Goal: Information Seeking & Learning: Learn about a topic

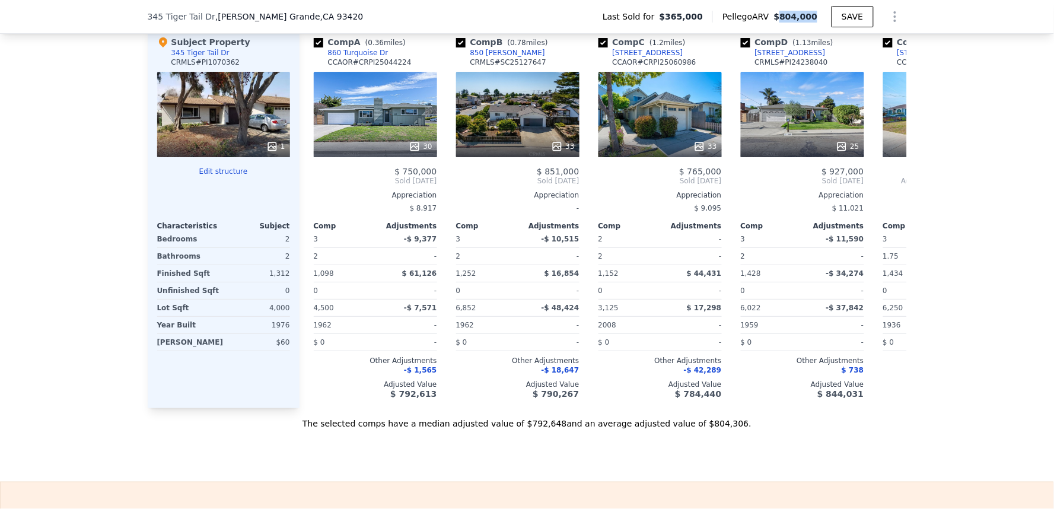
drag, startPoint x: 783, startPoint y: 18, endPoint x: 819, endPoint y: 20, distance: 35.6
click at [819, 20] on div "Pellego ARV $804,000" at bounding box center [771, 17] width 119 height 12
click at [1014, 195] on div "We found 12 sales that match your search Listings provided by [US_STATE] Region…" at bounding box center [527, 89] width 1054 height 680
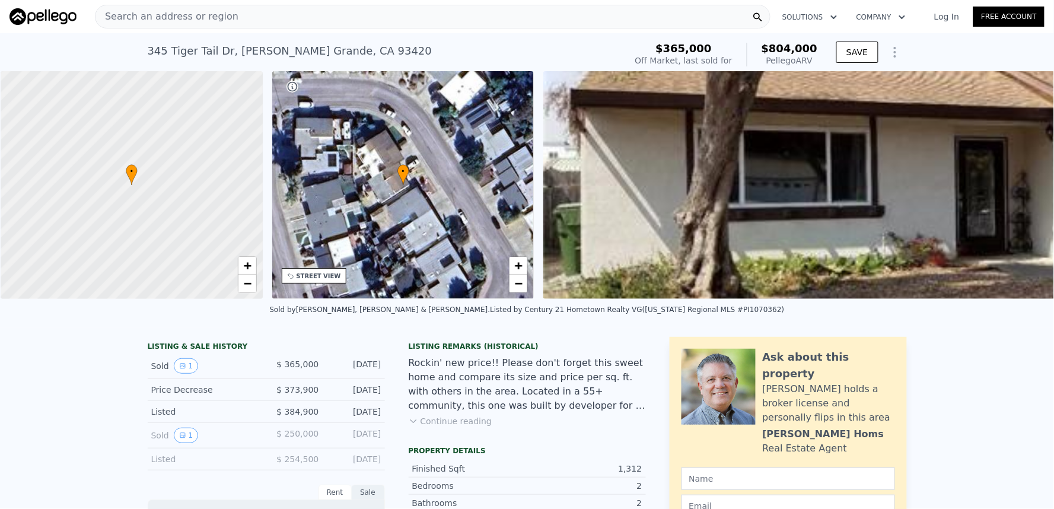
click at [445, 10] on div "Search an address or region" at bounding box center [433, 17] width 676 height 24
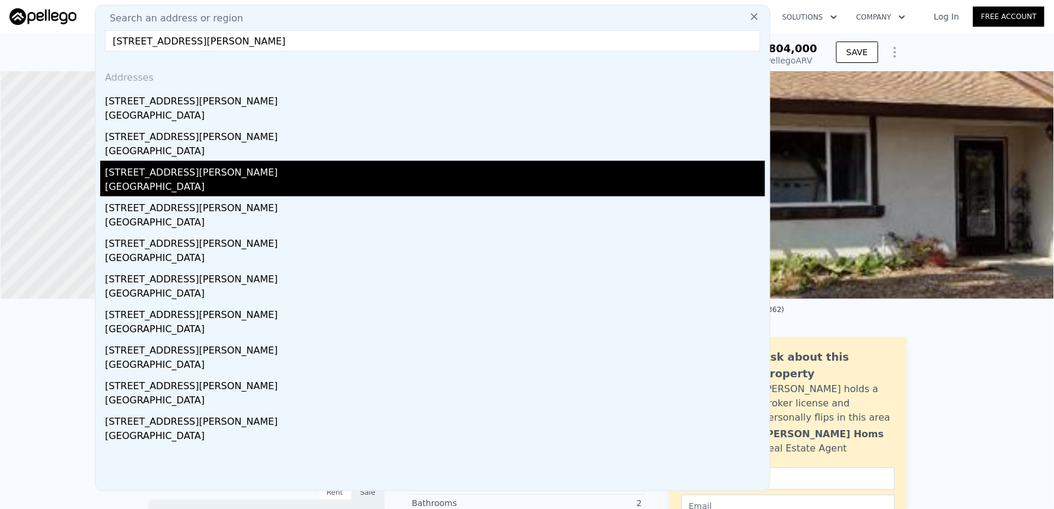
type input "[STREET_ADDRESS][PERSON_NAME]"
click at [305, 188] on div "[GEOGRAPHIC_DATA]" at bounding box center [435, 188] width 660 height 17
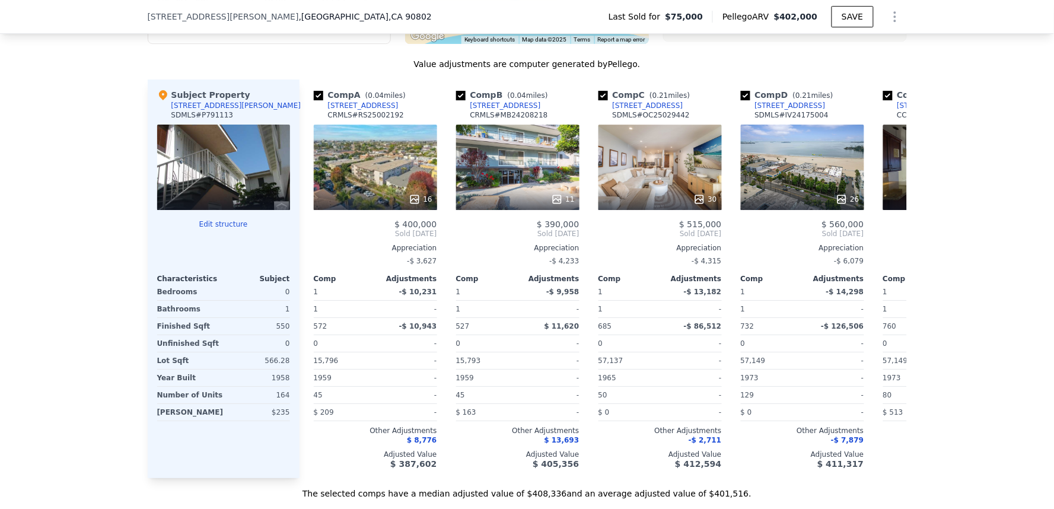
scroll to position [852, 0]
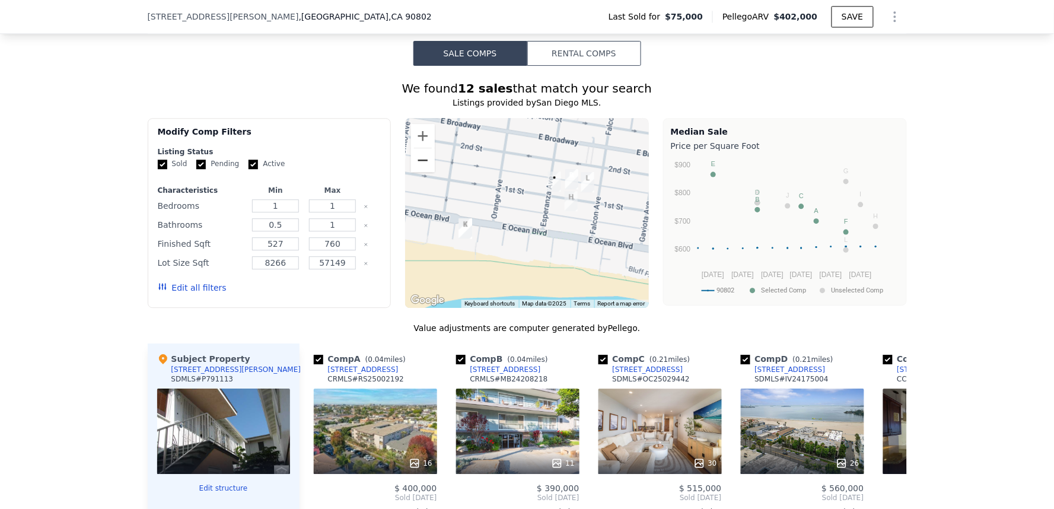
click at [418, 172] on button "Zoom out" at bounding box center [423, 160] width 24 height 24
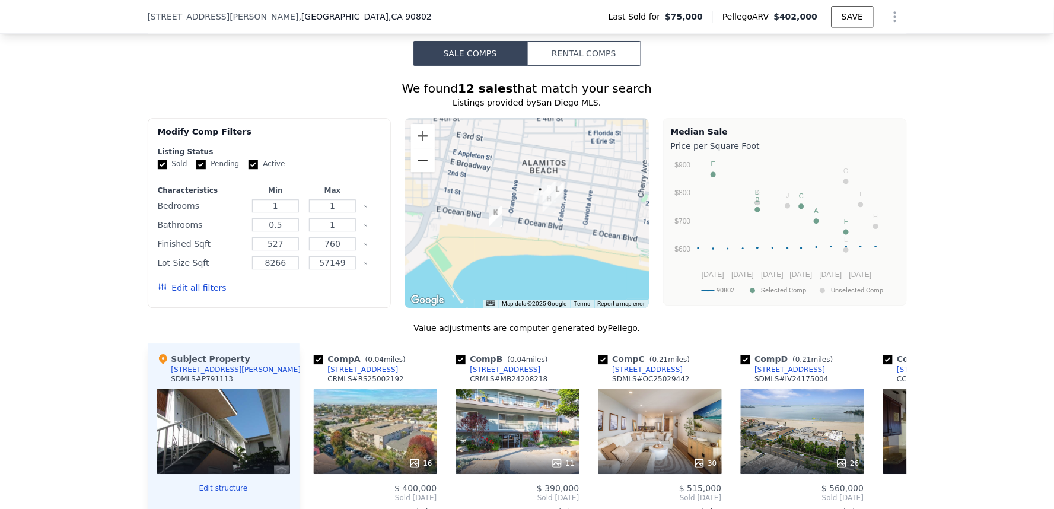
click at [418, 172] on button "Zoom out" at bounding box center [423, 160] width 24 height 24
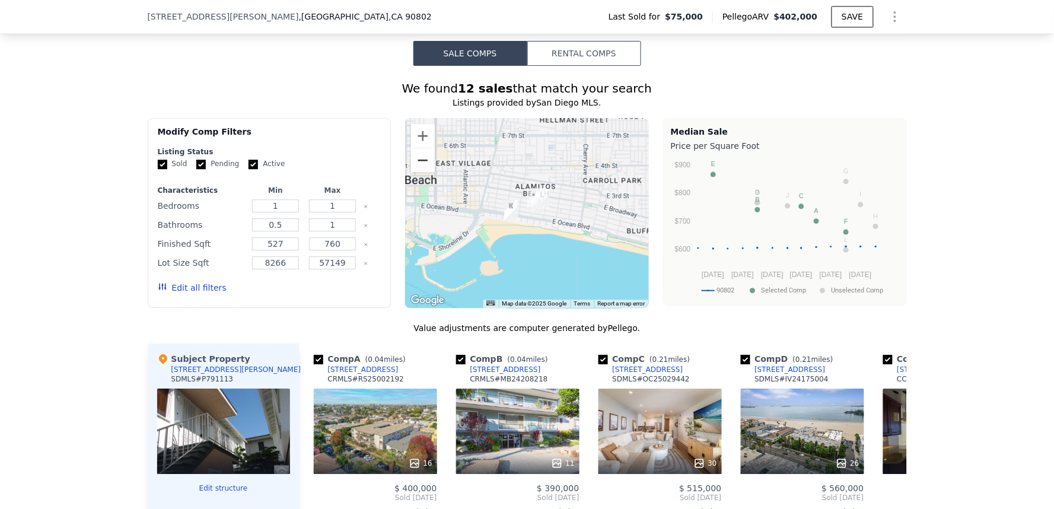
click at [418, 172] on button "Zoom out" at bounding box center [423, 160] width 24 height 24
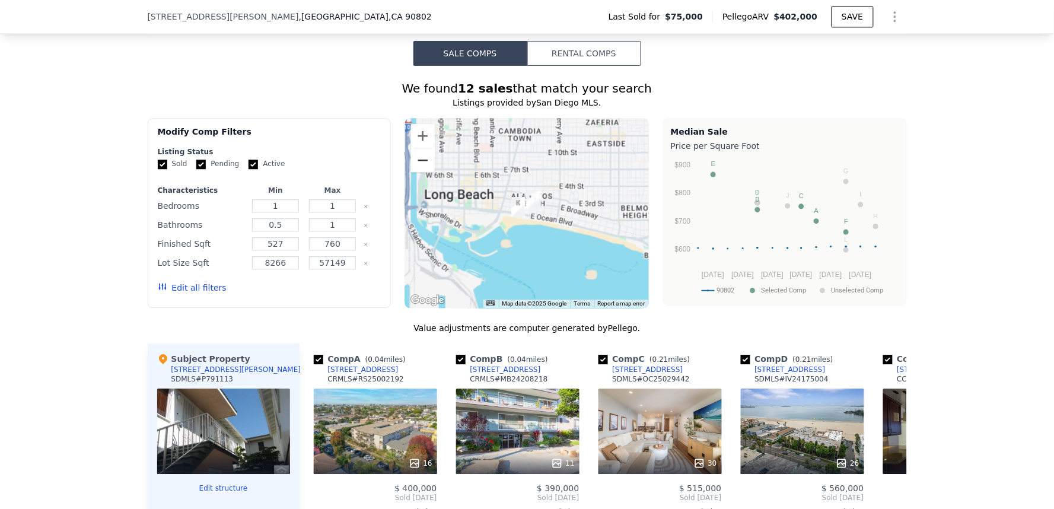
click at [418, 172] on button "Zoom out" at bounding box center [423, 160] width 24 height 24
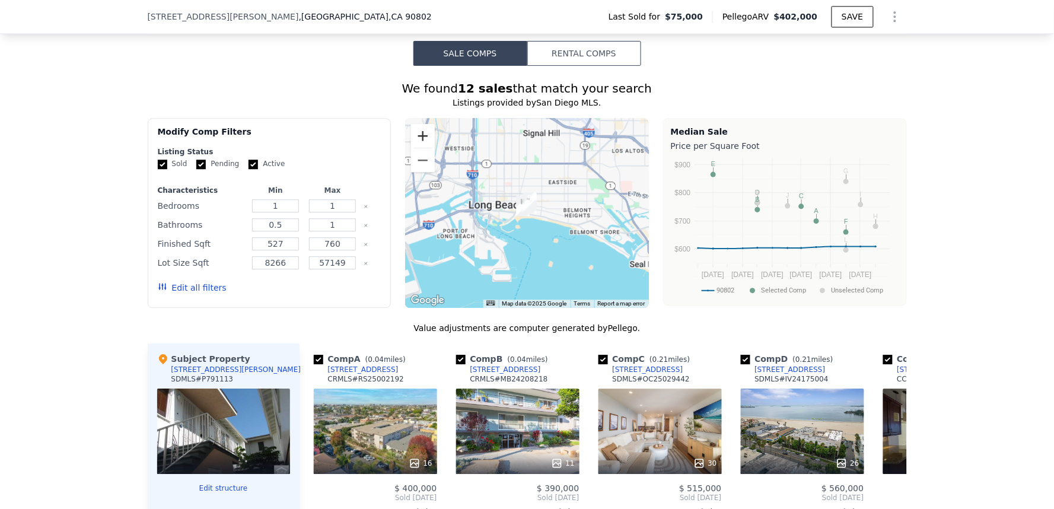
click at [421, 147] on button "Zoom in" at bounding box center [423, 136] width 24 height 24
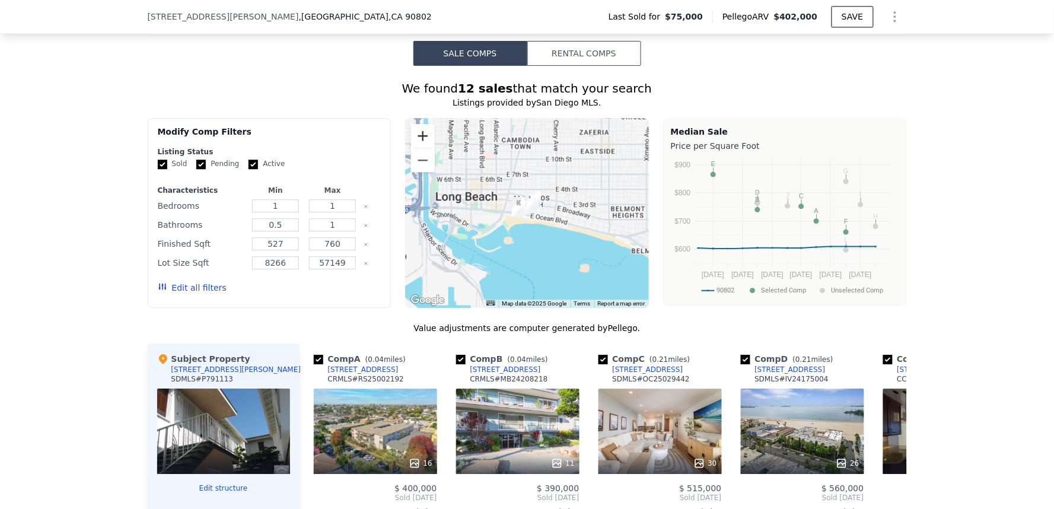
click at [421, 147] on button "Zoom in" at bounding box center [423, 136] width 24 height 24
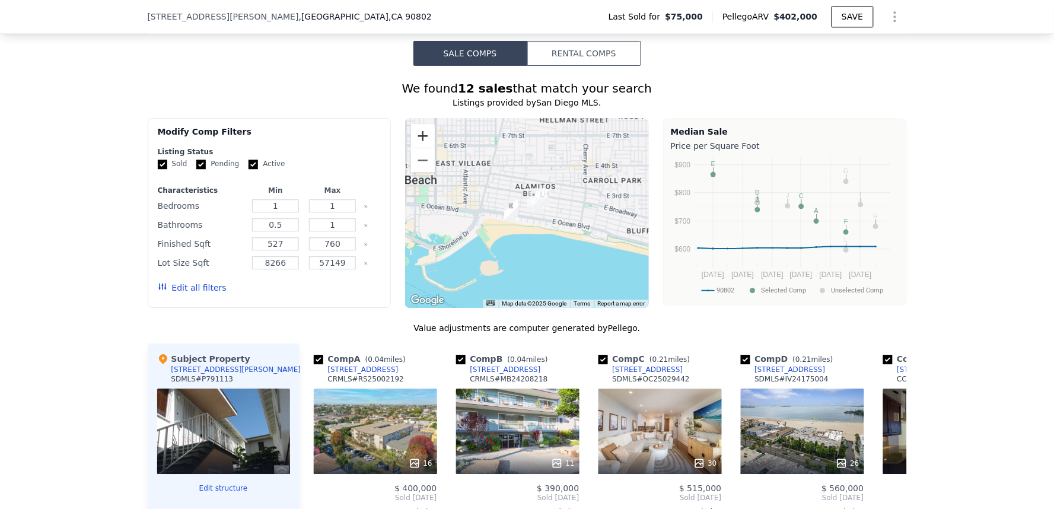
click at [421, 147] on button "Zoom in" at bounding box center [423, 136] width 24 height 24
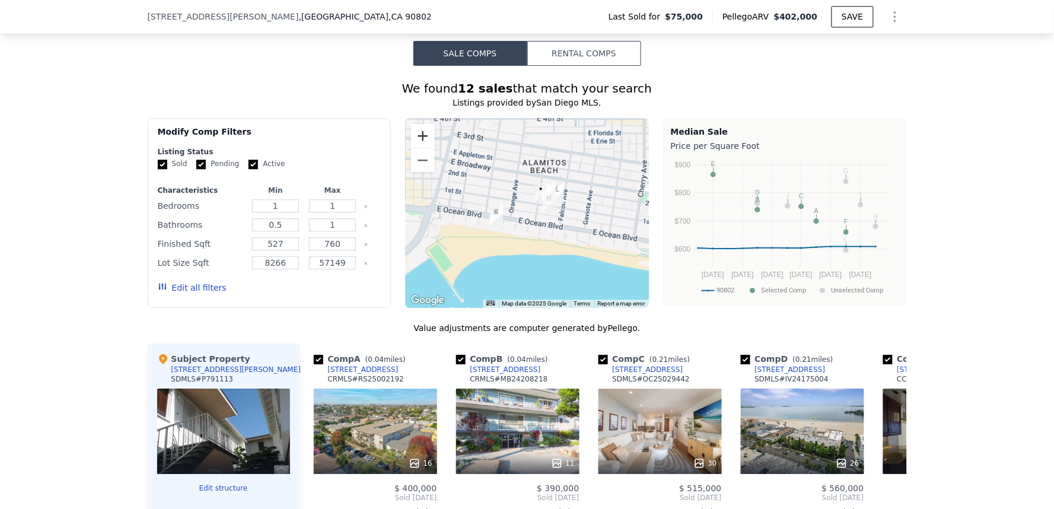
click at [421, 147] on button "Zoom in" at bounding box center [423, 136] width 24 height 24
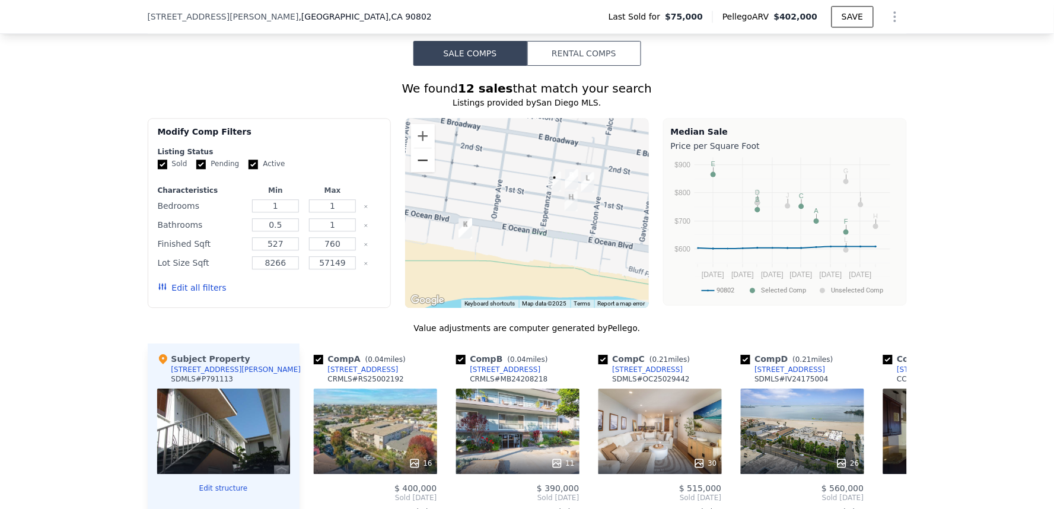
click at [416, 172] on button "Zoom out" at bounding box center [423, 160] width 24 height 24
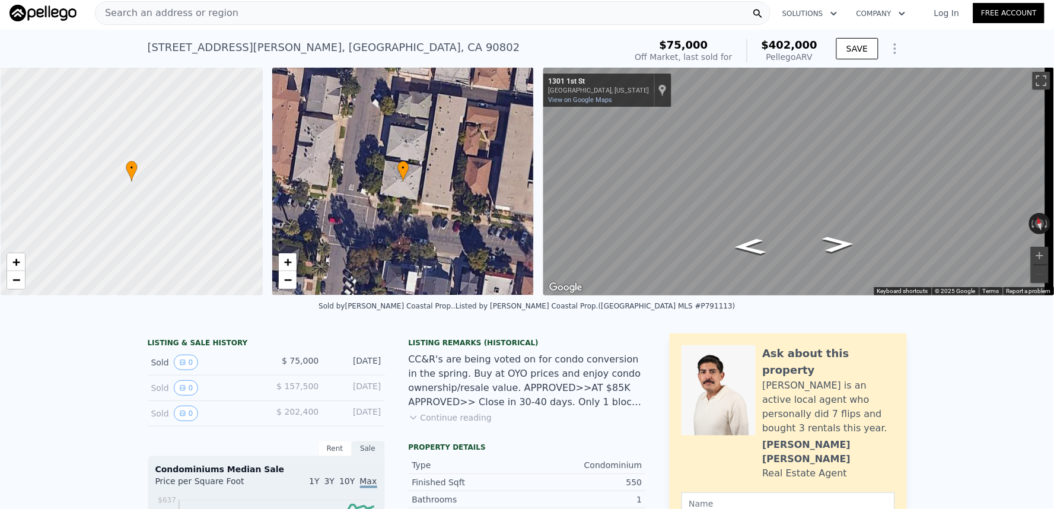
scroll to position [0, 0]
